Goal: Transaction & Acquisition: Download file/media

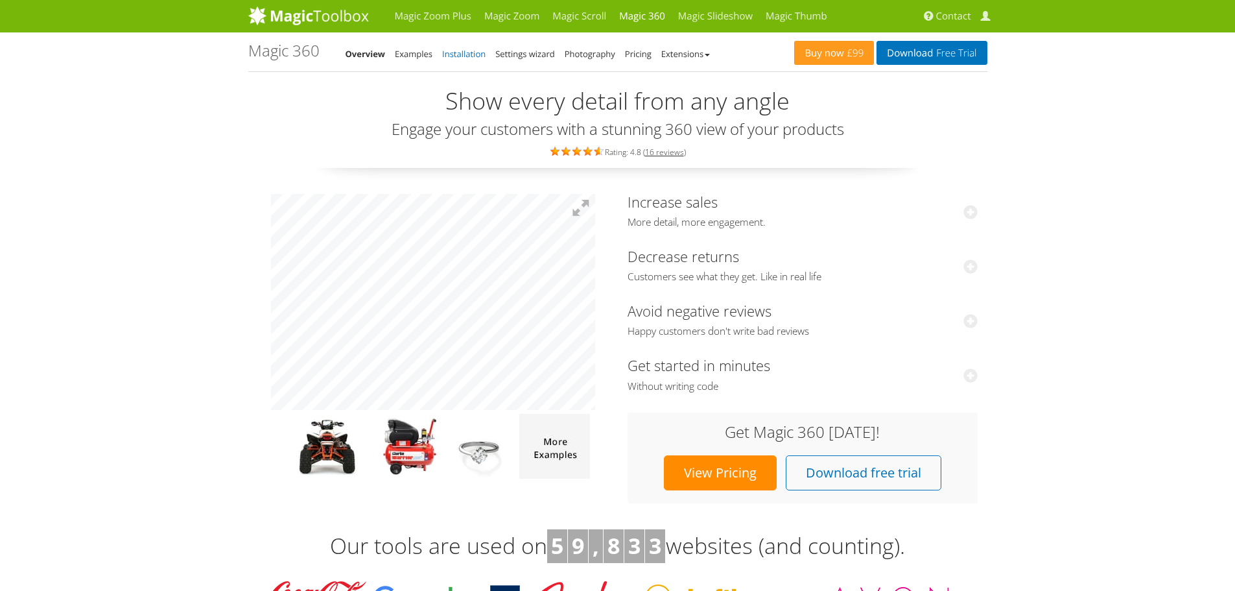
click at [447, 51] on link "Installation" at bounding box center [463, 54] width 43 height 12
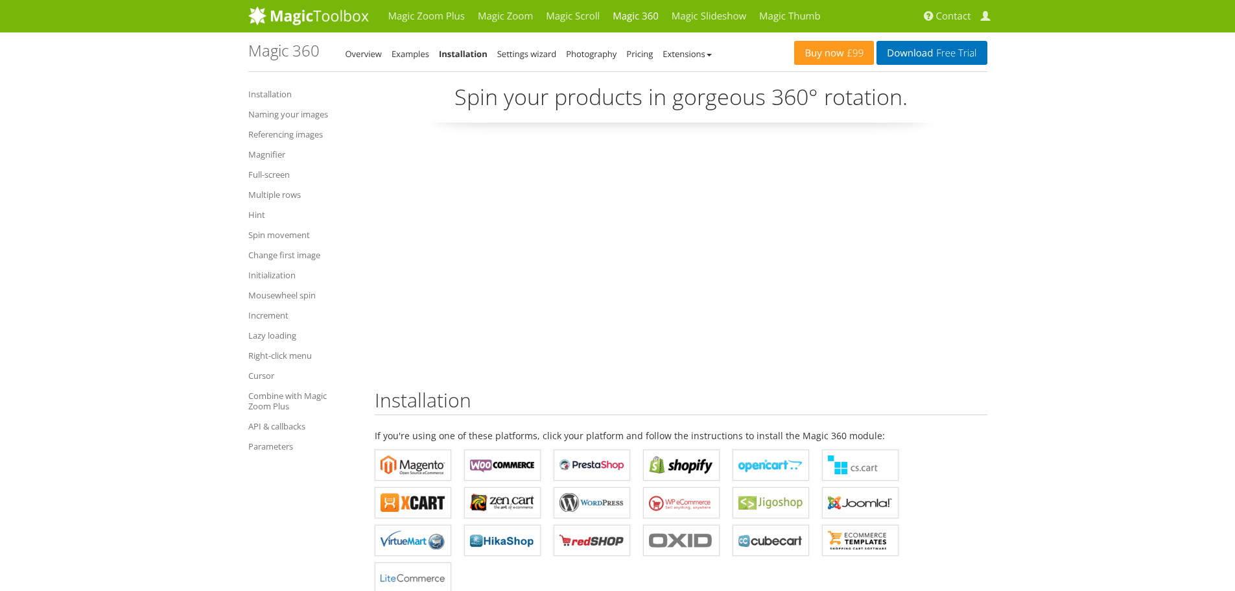
click at [531, 44] on div "Magic 360 - Integration Guide Overview Examples Installation Settings wizard Ph…" at bounding box center [521, 51] width 546 height 19
click at [531, 54] on link "Settings wizard" at bounding box center [527, 54] width 60 height 12
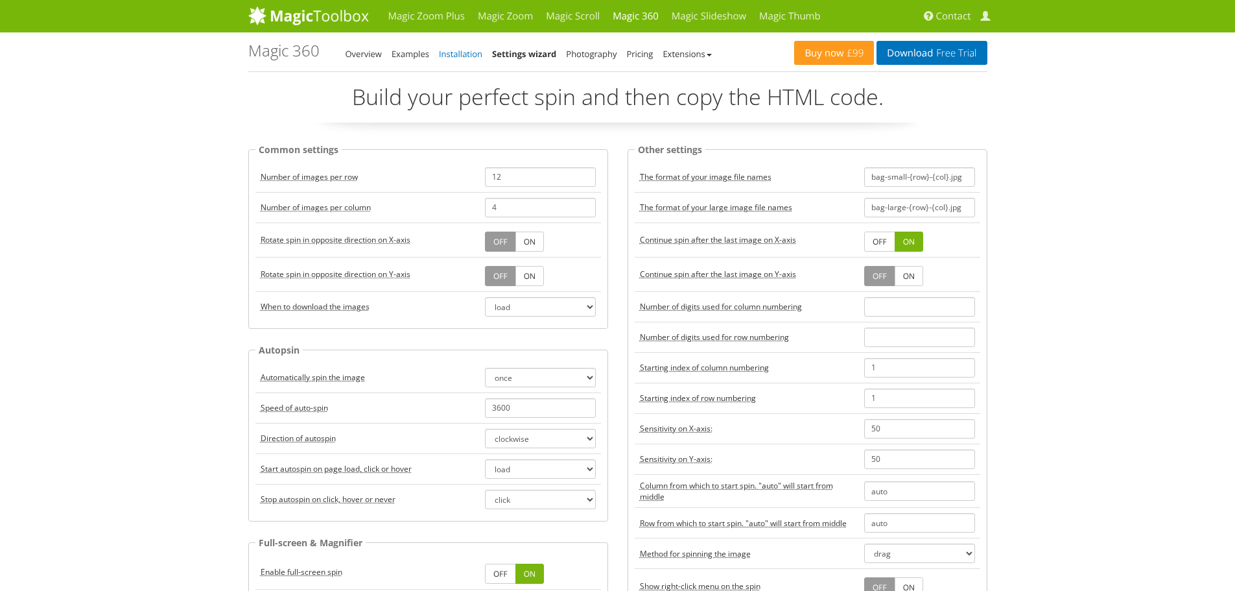
click at [478, 57] on link "Installation" at bounding box center [460, 54] width 43 height 12
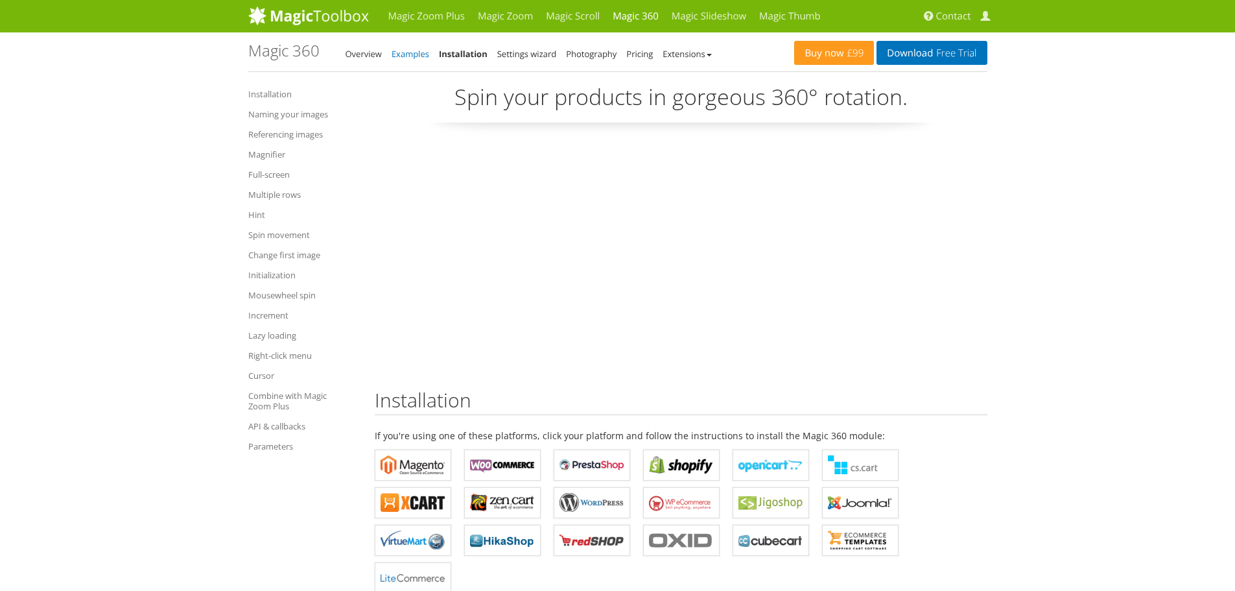
click at [407, 52] on link "Examples" at bounding box center [411, 54] width 38 height 12
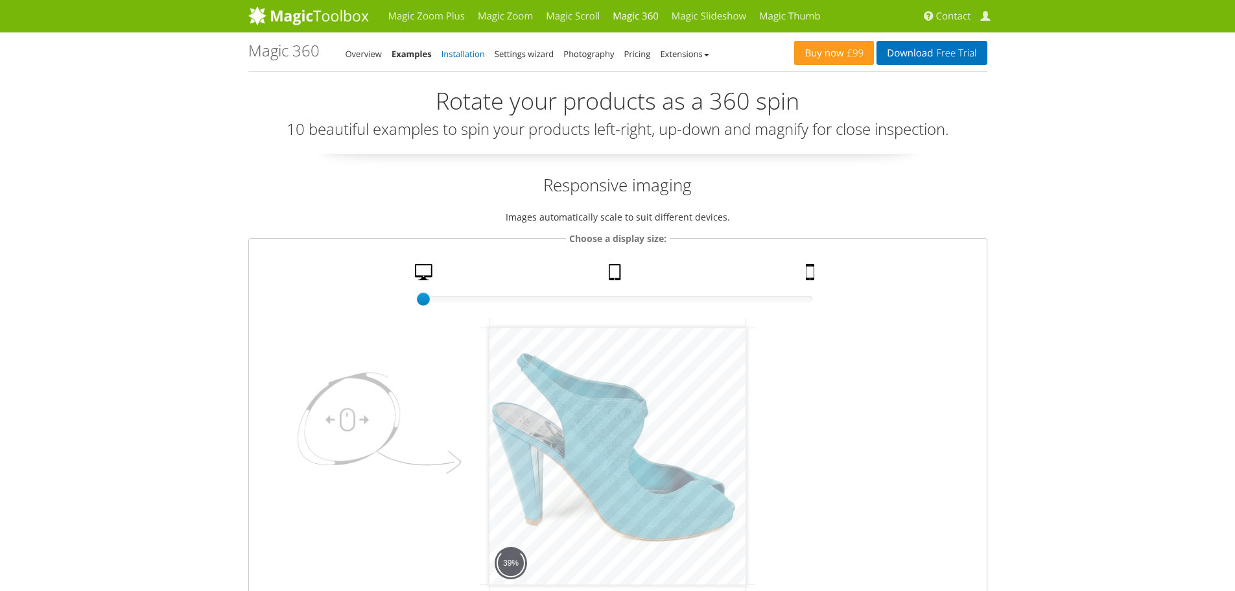
click at [460, 50] on link "Installation" at bounding box center [462, 54] width 43 height 12
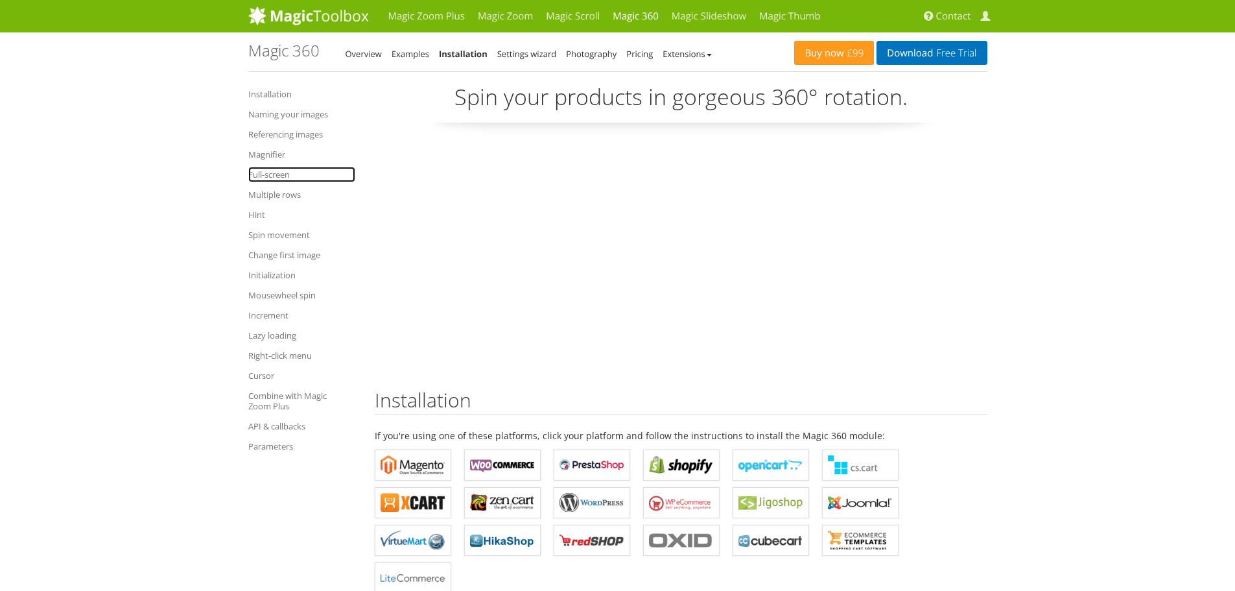
click at [277, 176] on link "Full-screen" at bounding box center [301, 175] width 107 height 16
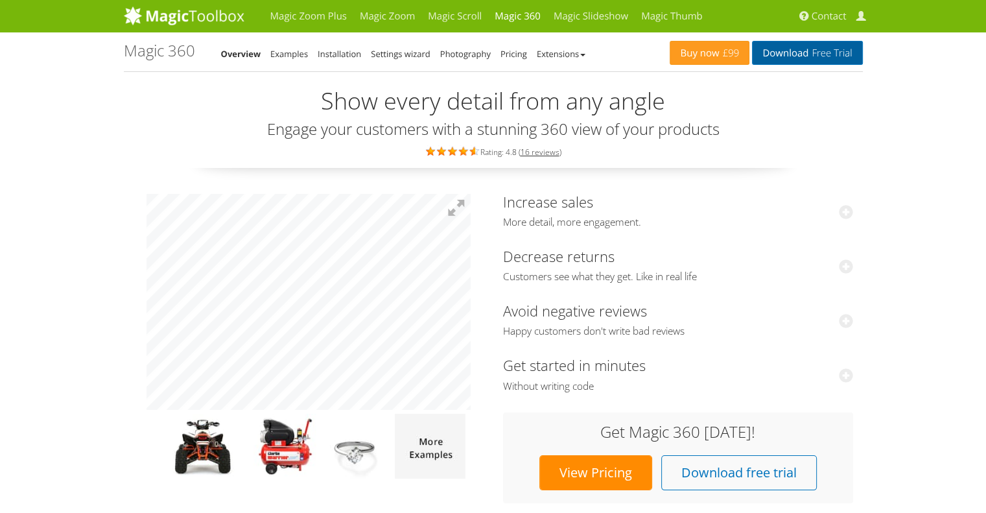
click at [817, 49] on span "Free Trial" at bounding box center [829, 53] width 43 height 10
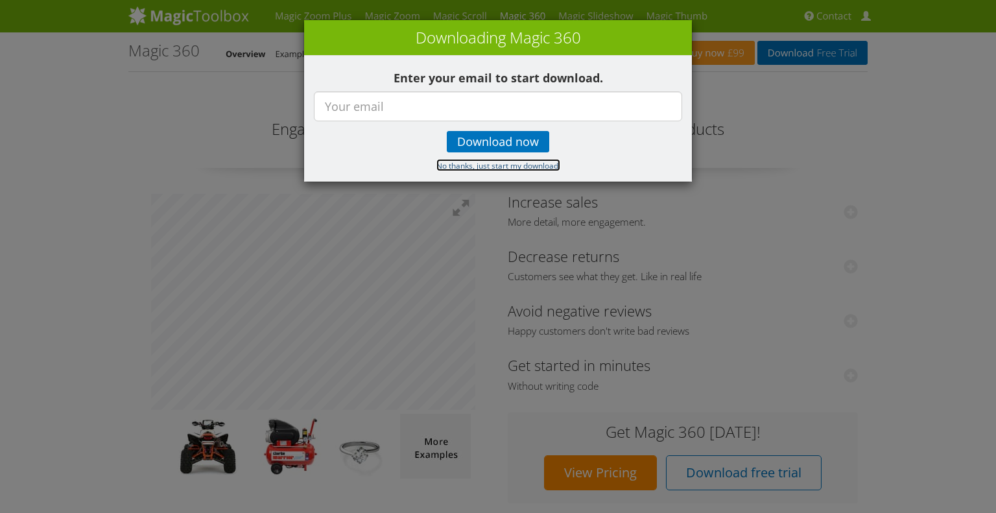
click at [513, 168] on small "No thanks, just start my download." at bounding box center [498, 165] width 124 height 10
